Goal: Task Accomplishment & Management: Manage account settings

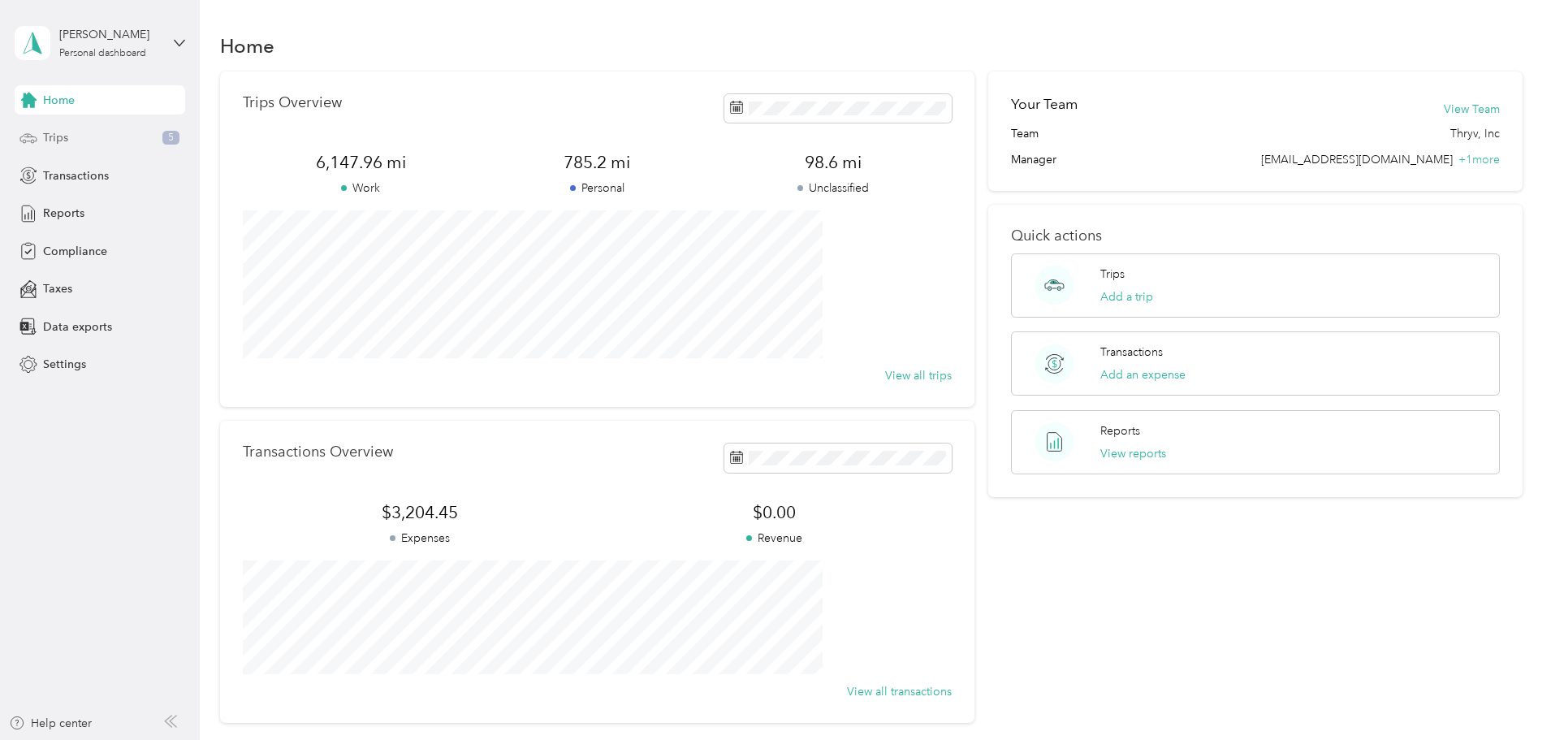
click at [84, 131] on div "Trips 5" at bounding box center [100, 137] width 171 height 29
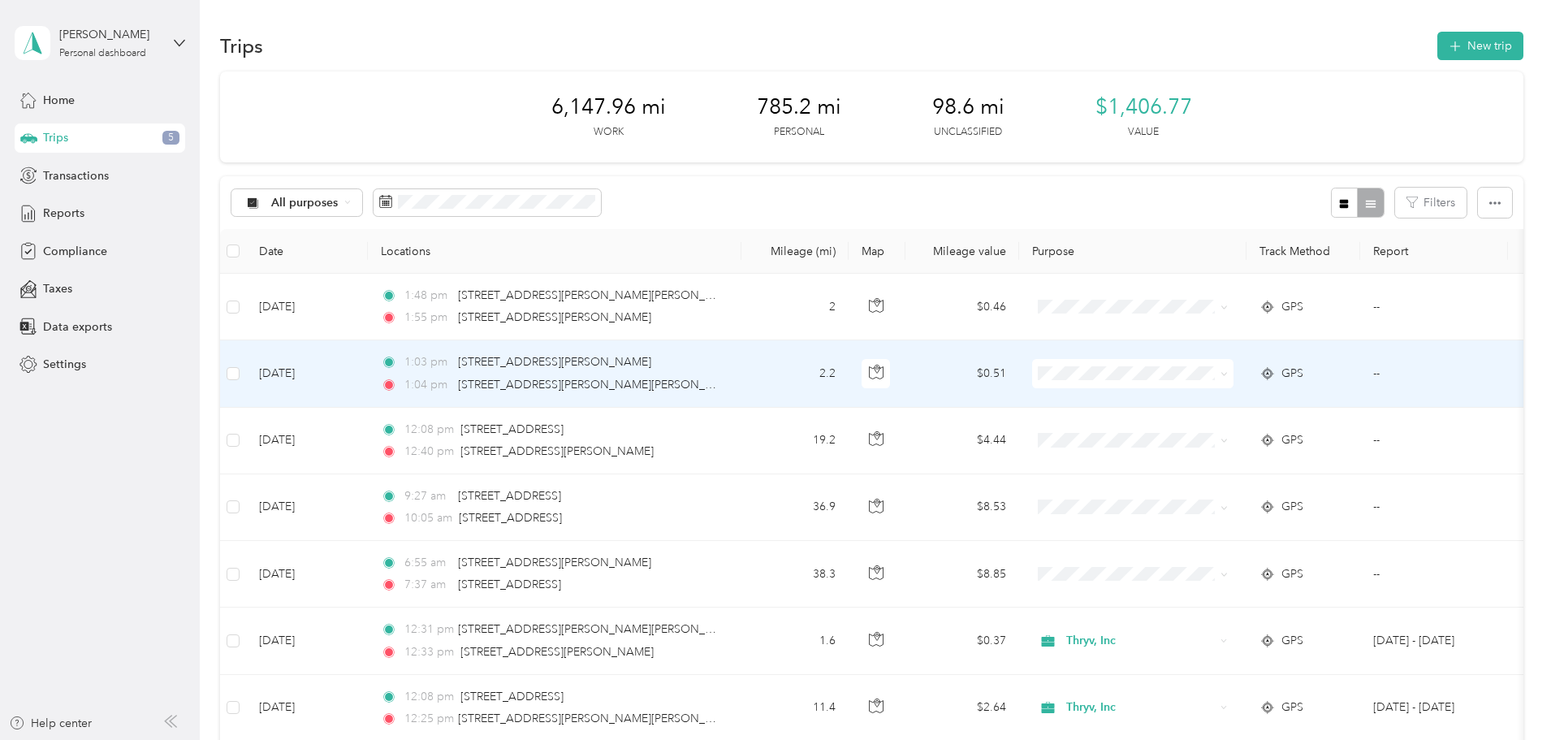
click at [1228, 373] on icon at bounding box center [1224, 373] width 7 height 7
click at [1199, 425] on span "Personal" at bounding box center [1256, 432] width 150 height 17
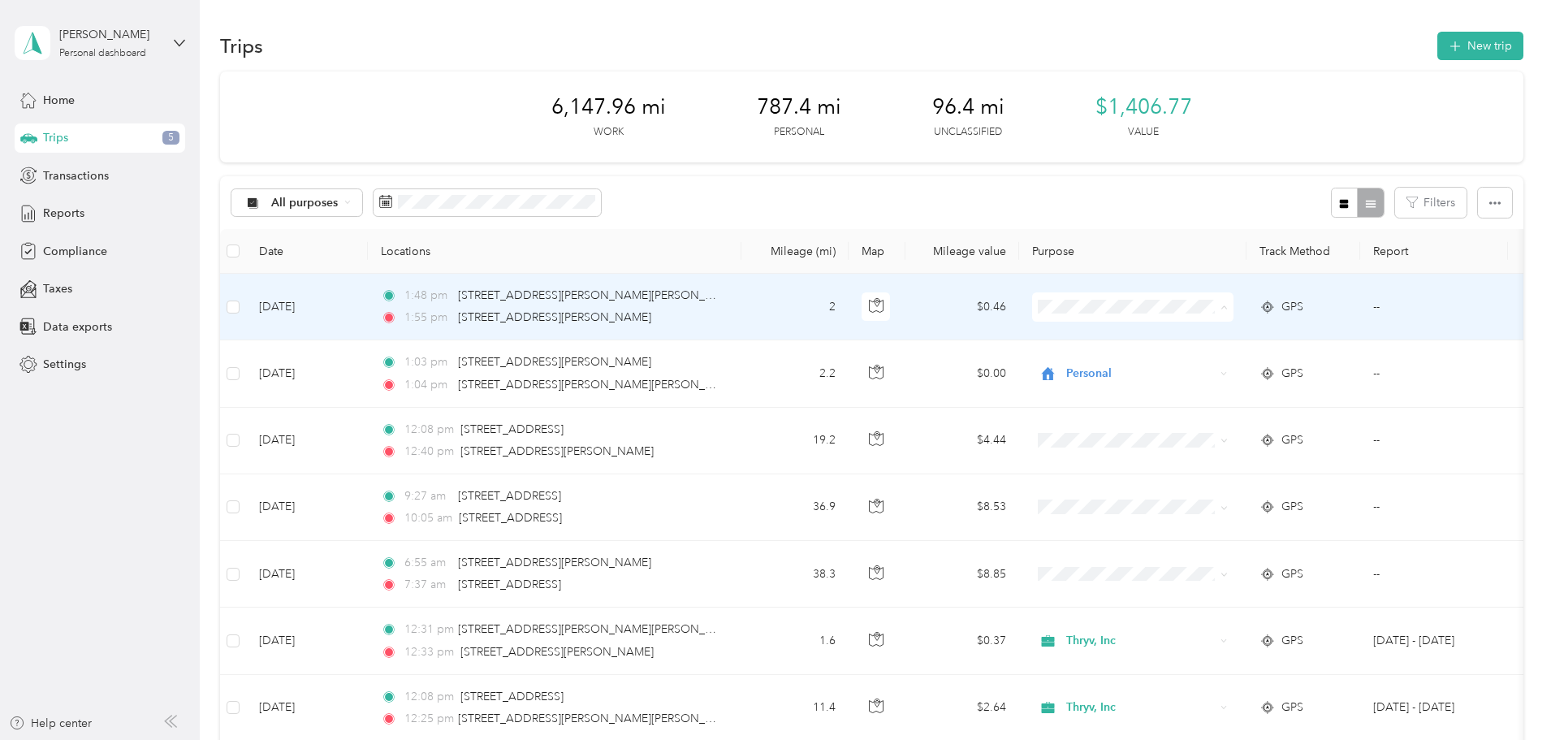
click at [1195, 355] on li "Personal" at bounding box center [1240, 366] width 201 height 28
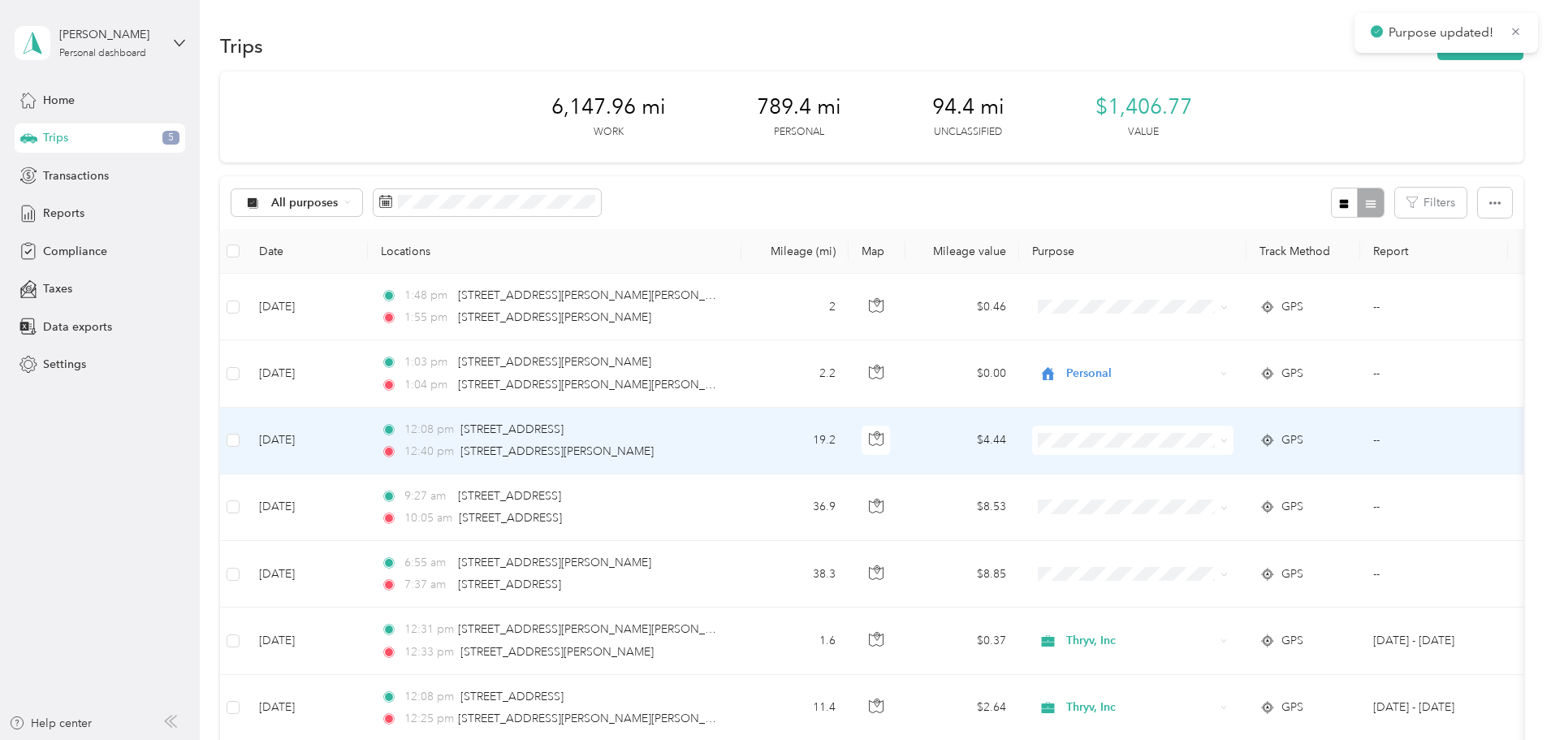
click at [1228, 439] on icon at bounding box center [1224, 440] width 7 height 7
click at [1187, 471] on li "Thryv, Inc" at bounding box center [1240, 470] width 201 height 28
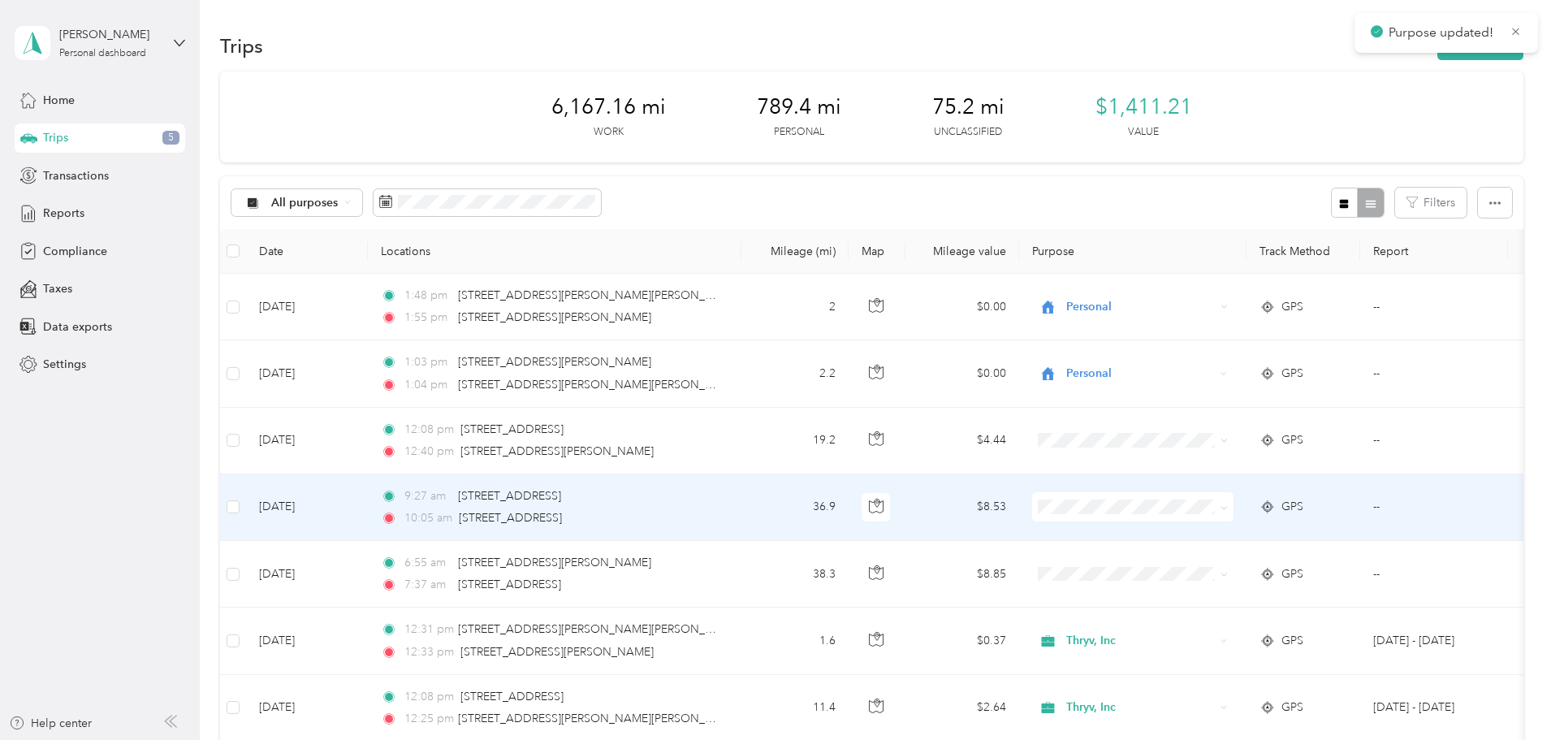
click at [1228, 507] on span at bounding box center [1221, 507] width 13 height 18
click at [1228, 509] on icon at bounding box center [1224, 507] width 7 height 7
click at [1236, 538] on span "Thryv, Inc" at bounding box center [1256, 537] width 150 height 17
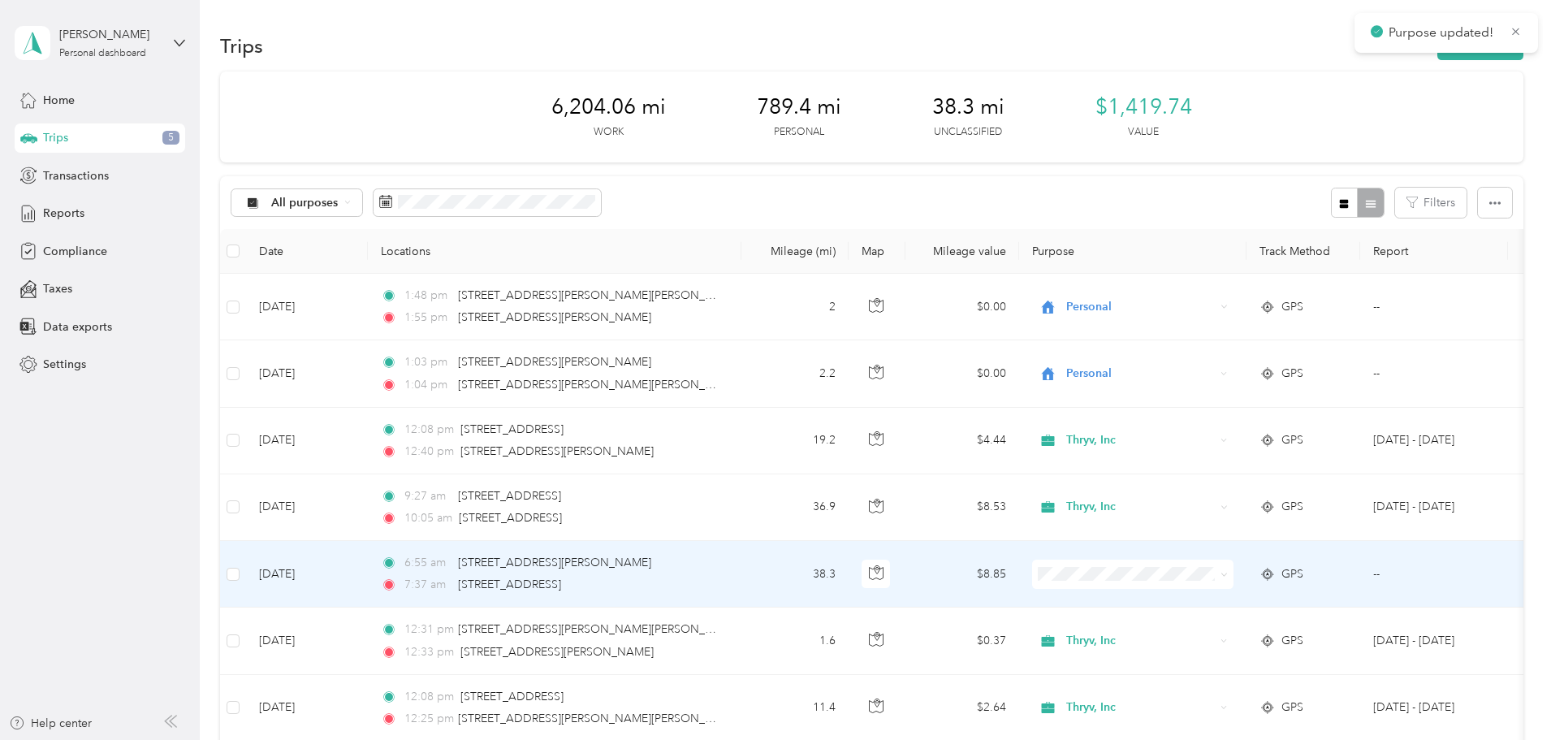
click at [1228, 573] on icon at bounding box center [1224, 574] width 7 height 7
click at [1231, 598] on span "Thryv, Inc" at bounding box center [1256, 599] width 150 height 17
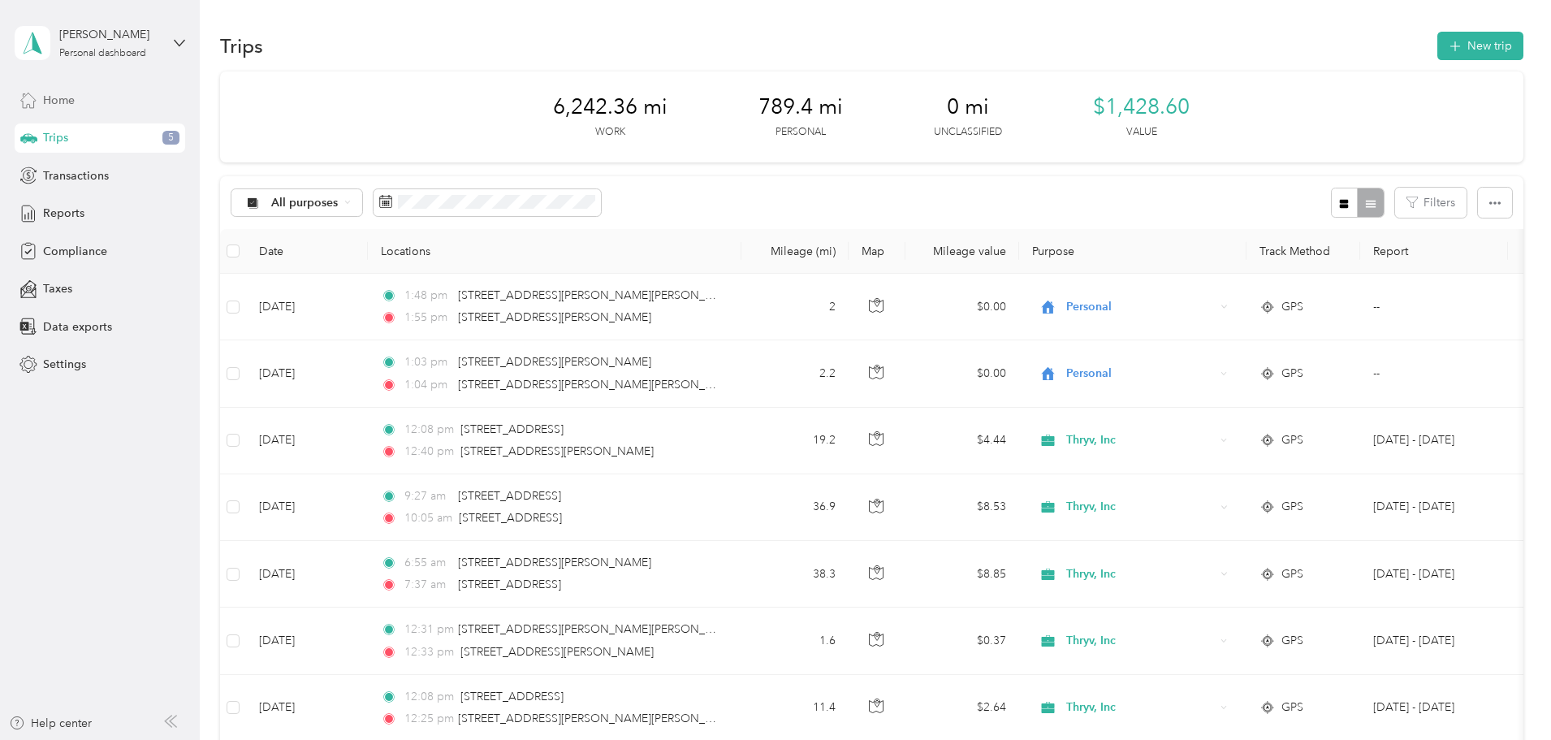
click at [63, 93] on span "Home" at bounding box center [59, 100] width 32 height 17
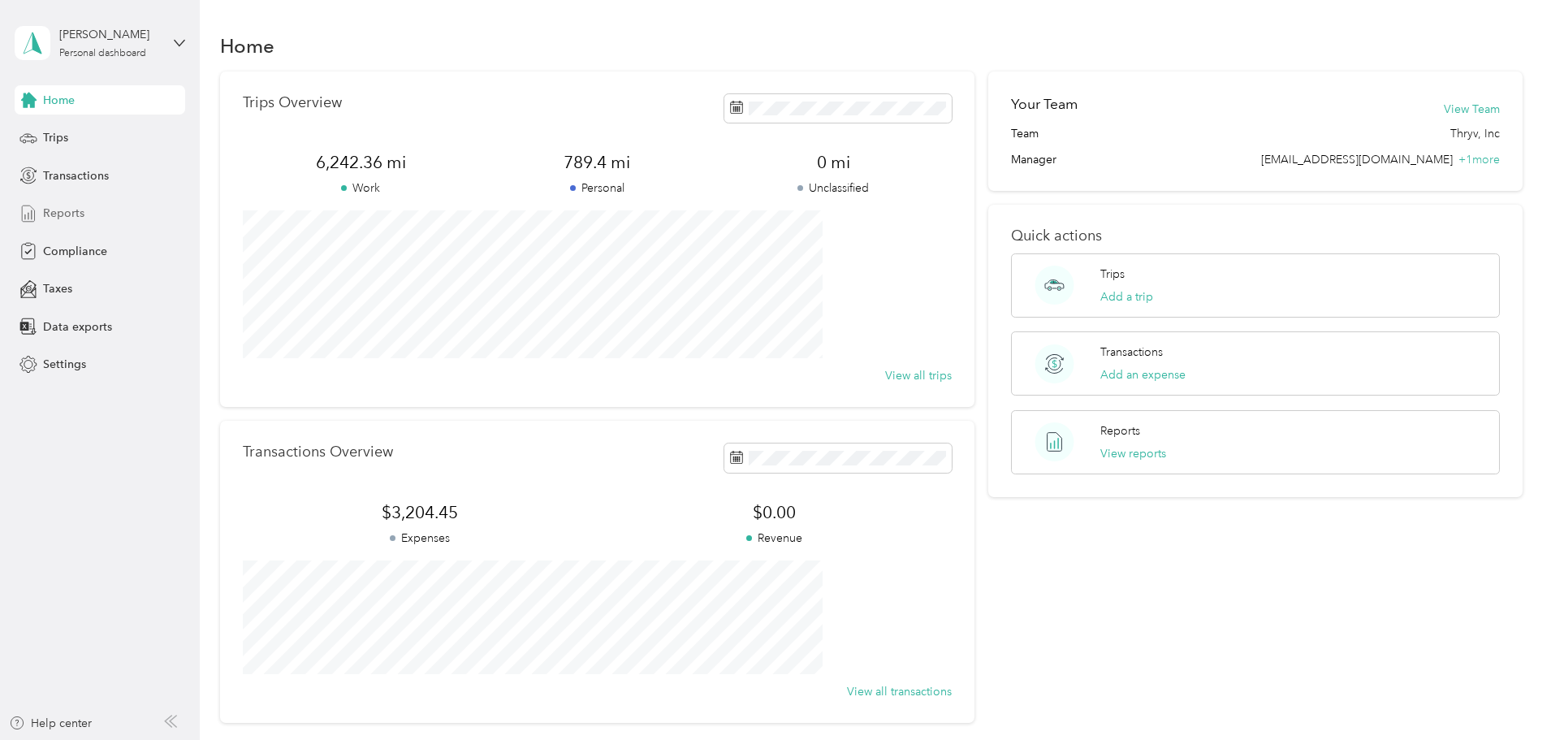
click at [76, 211] on span "Reports" at bounding box center [63, 213] width 41 height 17
